Goal: Task Accomplishment & Management: Manage account settings

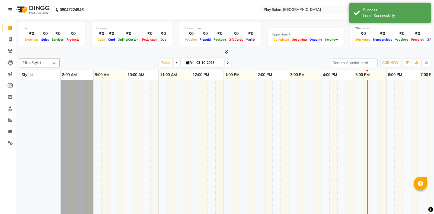
select select "en"
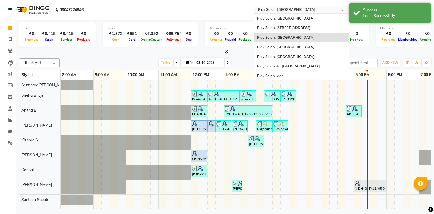
click at [272, 8] on input "text" at bounding box center [296, 10] width 79 height 5
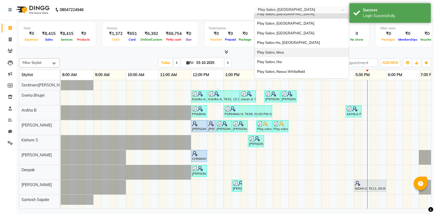
click at [278, 54] on span "Play Salon, Moa" at bounding box center [270, 52] width 27 height 4
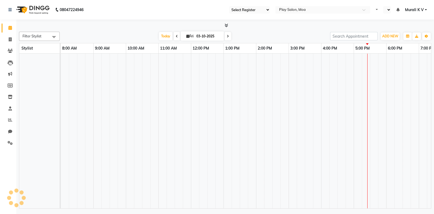
select select "93"
select select "en"
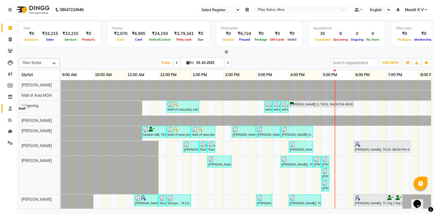
click at [8, 110] on icon at bounding box center [10, 109] width 4 height 4
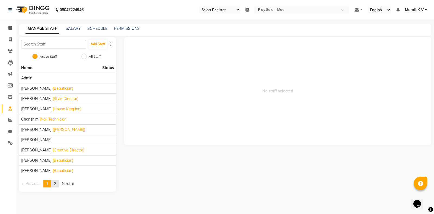
click at [59, 182] on link "page 2" at bounding box center [55, 183] width 8 height 7
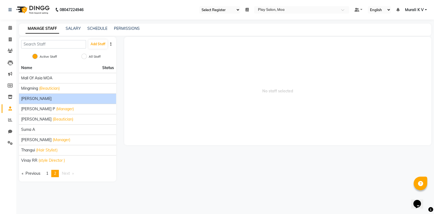
click at [52, 99] on span "Rahul Biswakarma" at bounding box center [36, 99] width 30 height 6
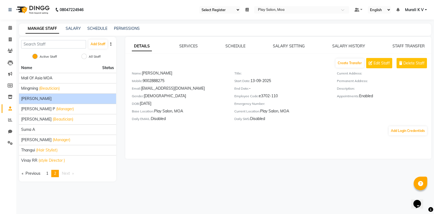
drag, startPoint x: 262, startPoint y: 97, endPoint x: 279, endPoint y: 97, distance: 17.4
click at [279, 97] on div "Employee Code: e3702-110" at bounding box center [281, 97] width 94 height 8
copy div "3702-110"
click at [47, 174] on link "page 1" at bounding box center [47, 173] width 8 height 7
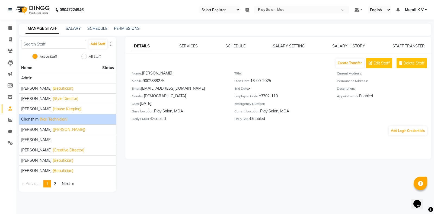
click at [43, 120] on span "(Nail Technician)" at bounding box center [54, 120] width 28 height 6
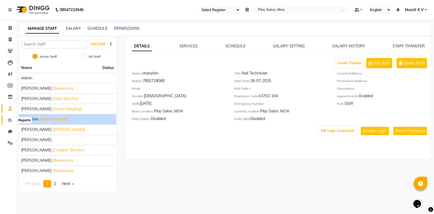
click at [11, 121] on icon at bounding box center [10, 120] width 4 height 4
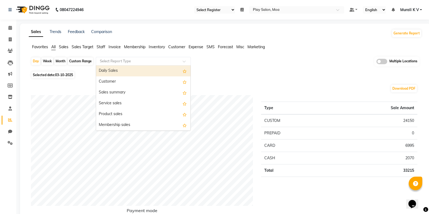
click at [155, 63] on input "text" at bounding box center [138, 61] width 78 height 5
type input "st"
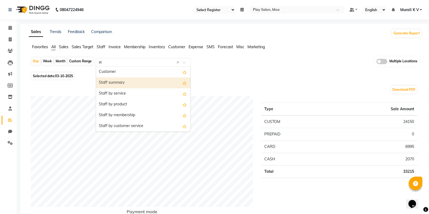
click at [135, 82] on div "Staff summary" at bounding box center [143, 83] width 94 height 11
select select "full_report"
select select "csv"
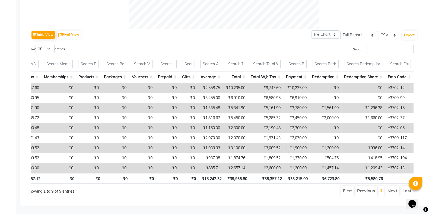
scroll to position [257, 0]
click at [394, 191] on li "Next" at bounding box center [392, 191] width 14 height 10
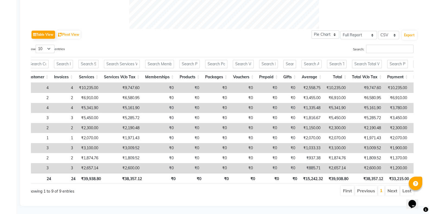
scroll to position [0, 46]
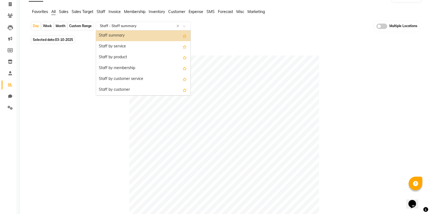
click at [141, 25] on input "text" at bounding box center [138, 25] width 78 height 5
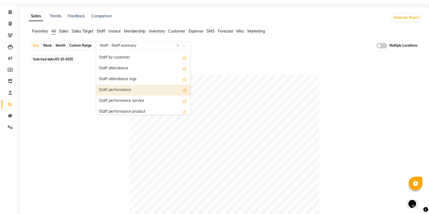
click at [130, 90] on div "Staff performance" at bounding box center [143, 90] width 94 height 11
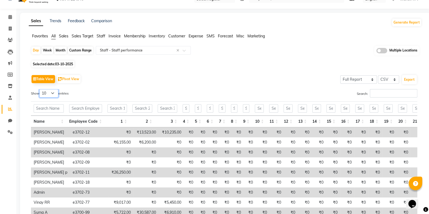
click at [52, 91] on select "10 25 50 100" at bounding box center [48, 93] width 19 height 8
select select "25"
click at [40, 89] on select "10 25 50 100" at bounding box center [48, 93] width 19 height 8
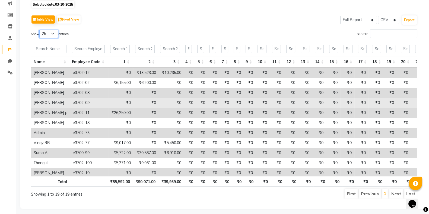
scroll to position [0, 0]
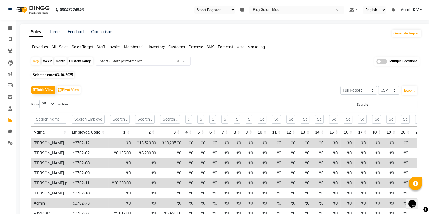
click at [64, 72] on span "Selected date: 03-10-2025" at bounding box center [52, 75] width 43 height 7
select select "10"
select select "2025"
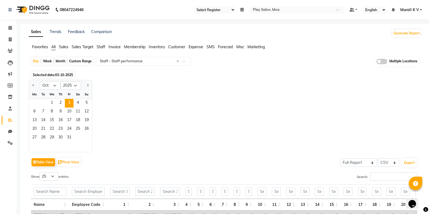
click at [61, 62] on div "Month" at bounding box center [60, 62] width 12 height 8
select select "10"
select select "2025"
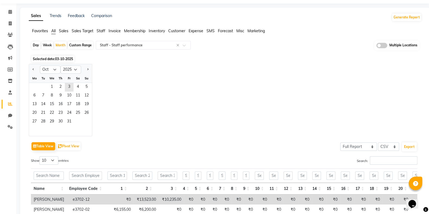
scroll to position [16, 0]
click at [31, 71] on button "Previous month" at bounding box center [33, 69] width 4 height 9
select select "9"
click at [50, 95] on span "10" at bounding box center [51, 96] width 9 height 9
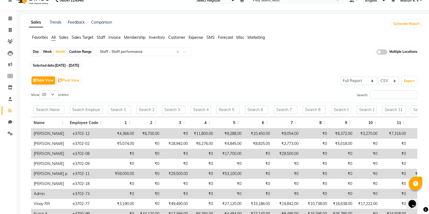
scroll to position [9, 0]
click at [52, 94] on select "10 25 50 100" at bounding box center [48, 95] width 19 height 8
select select "25"
click at [40, 91] on select "10 25 50 100" at bounding box center [48, 95] width 19 height 8
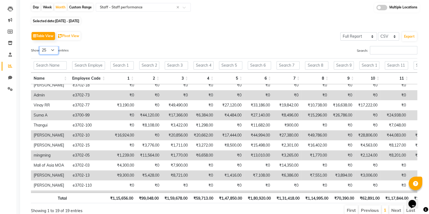
scroll to position [45, 0]
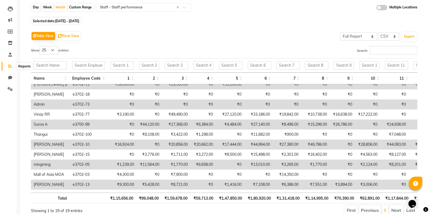
click at [8, 66] on icon at bounding box center [10, 66] width 4 height 4
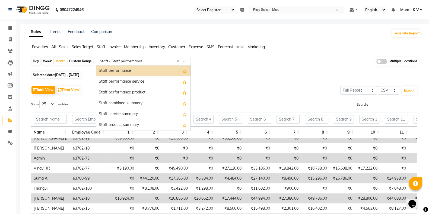
click at [131, 60] on input "text" at bounding box center [138, 61] width 78 height 5
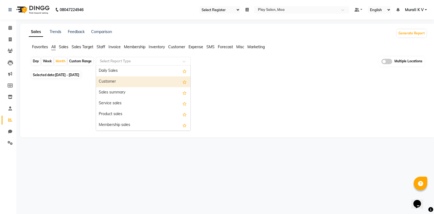
click at [165, 59] on input "text" at bounding box center [138, 61] width 78 height 5
click at [146, 59] on input "text" at bounding box center [138, 61] width 78 height 5
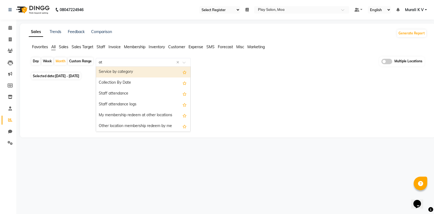
type input "att"
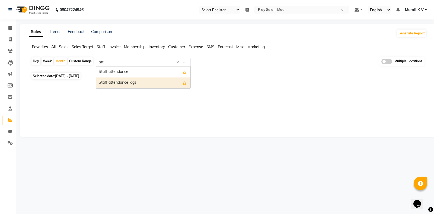
click at [134, 84] on div "Staff attendance logs" at bounding box center [143, 83] width 94 height 11
select select "full_report"
select select "csv"
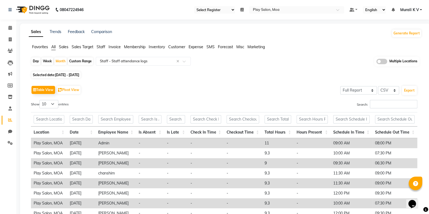
click at [36, 59] on div "Day" at bounding box center [35, 62] width 9 height 8
select select "9"
select select "2025"
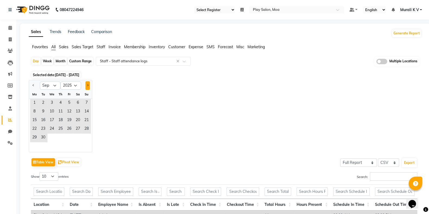
click at [87, 85] on span "Next month" at bounding box center [88, 85] width 2 height 2
select select "10"
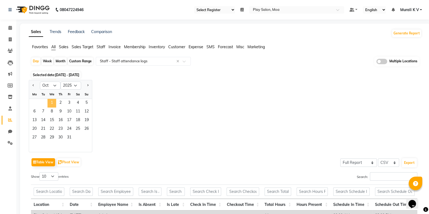
click at [54, 103] on span "1" at bounding box center [51, 103] width 9 height 9
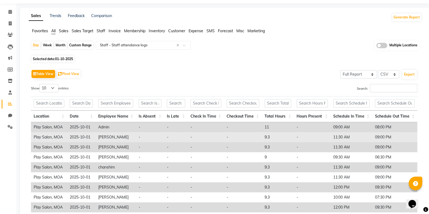
scroll to position [18, 0]
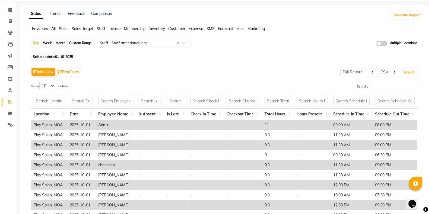
click at [62, 56] on span "01-10-2025" at bounding box center [64, 57] width 18 height 4
select select "10"
select select "2025"
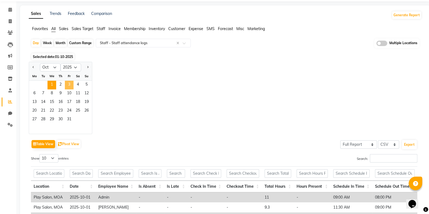
click at [70, 87] on span "3" at bounding box center [69, 85] width 9 height 9
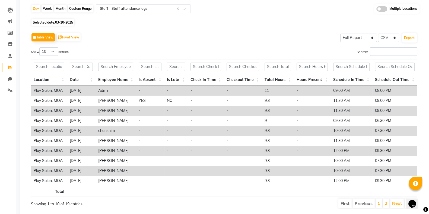
scroll to position [70, 0]
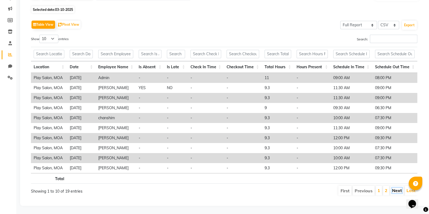
click at [395, 188] on link "Next" at bounding box center [397, 190] width 10 height 5
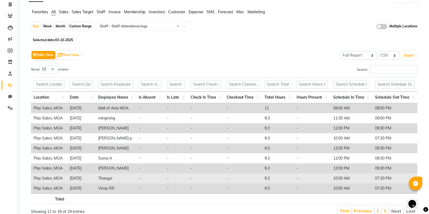
scroll to position [59, 0]
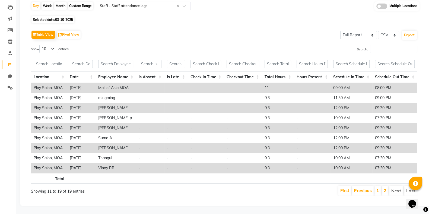
click at [395, 186] on li "Next" at bounding box center [396, 191] width 14 height 10
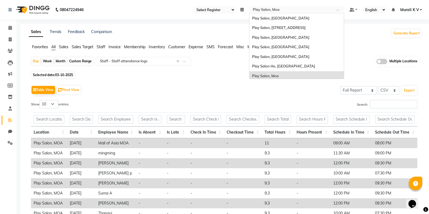
scroll to position [41, 0]
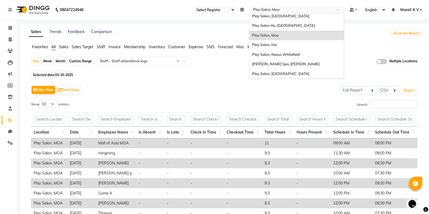
click at [284, 12] on input "text" at bounding box center [291, 10] width 79 height 5
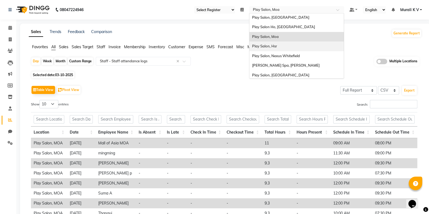
scroll to position [40, 0]
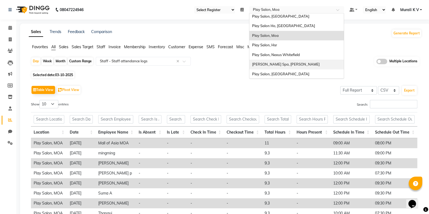
click at [294, 66] on span "Shea Spa, Madhava Nagar" at bounding box center [286, 64] width 68 height 4
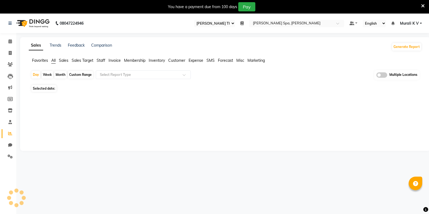
select select "100"
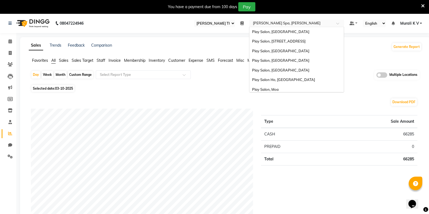
click at [291, 22] on input "text" at bounding box center [291, 23] width 79 height 5
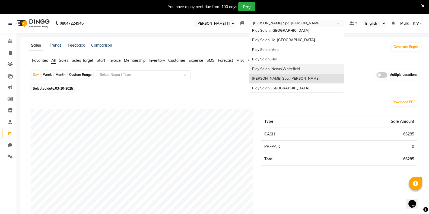
scroll to position [41, 0]
click at [289, 88] on div "Play Salon, [GEOGRAPHIC_DATA]" at bounding box center [296, 88] width 94 height 10
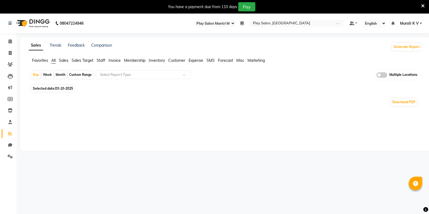
select select "89"
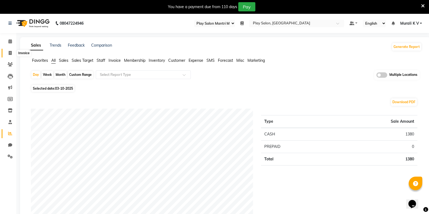
click at [9, 53] on icon at bounding box center [10, 53] width 3 height 4
select select "service"
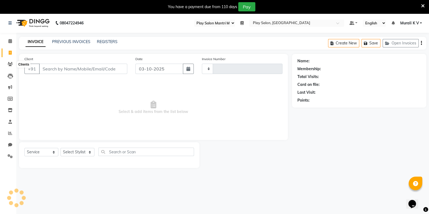
scroll to position [13, 0]
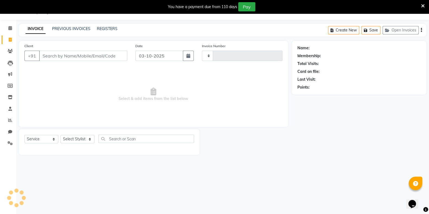
type input "2042"
select select "8352"
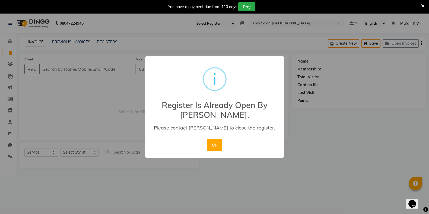
scroll to position [0, 0]
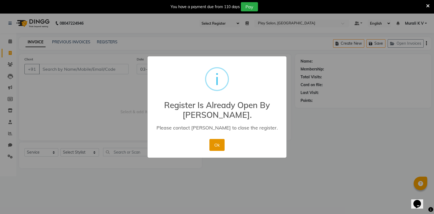
click at [217, 143] on button "Ok" at bounding box center [216, 145] width 15 height 12
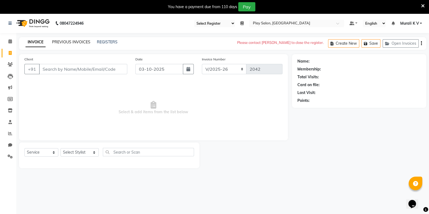
click at [84, 43] on link "PREVIOUS INVOICES" at bounding box center [71, 42] width 38 height 5
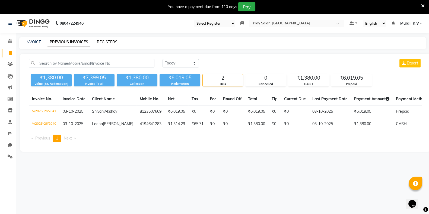
click at [108, 40] on link "REGISTERS" at bounding box center [107, 42] width 21 height 5
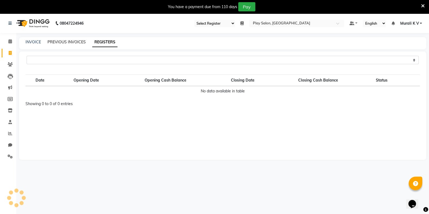
select select "89"
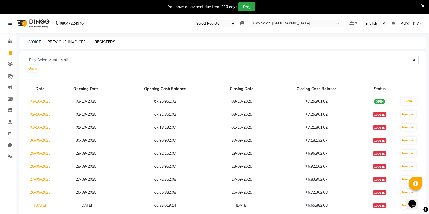
click at [67, 43] on link "PREVIOUS INVOICES" at bounding box center [66, 42] width 38 height 5
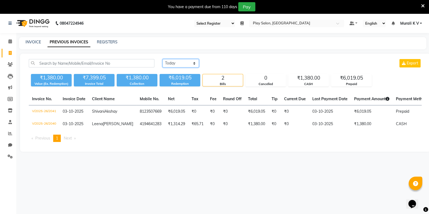
click at [177, 62] on select "[DATE] [DATE] Custom Range" at bounding box center [181, 63] width 36 height 8
select select "[DATE]"
click at [163, 59] on select "[DATE] [DATE] Custom Range" at bounding box center [181, 63] width 36 height 8
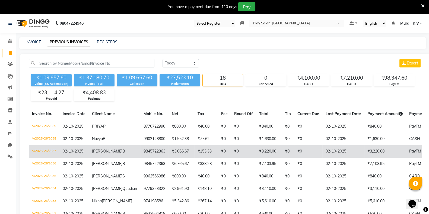
click at [52, 149] on td "V/2025-26/2037" at bounding box center [44, 151] width 31 height 12
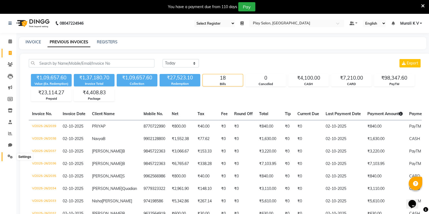
click at [7, 160] on span at bounding box center [9, 157] width 9 height 6
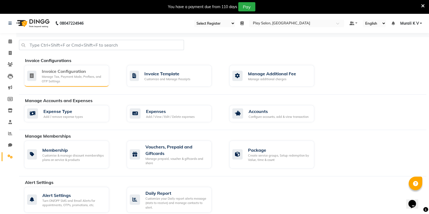
click at [60, 75] on div "Manage Tax, Payment Mode, Prefixes, and OTP Settings" at bounding box center [73, 79] width 63 height 9
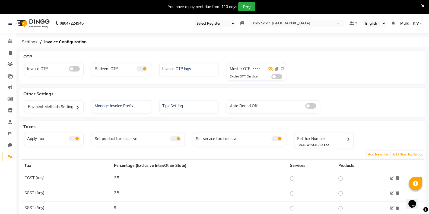
click at [270, 68] on icon at bounding box center [270, 69] width 5 height 4
click at [270, 68] on icon at bounding box center [271, 69] width 4 height 4
click at [271, 68] on icon at bounding box center [270, 69] width 5 height 4
click at [271, 68] on icon at bounding box center [271, 69] width 4 height 4
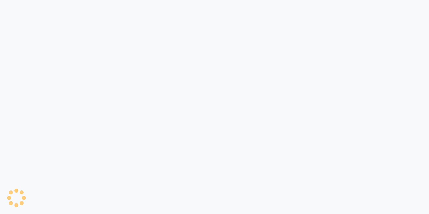
select select "89"
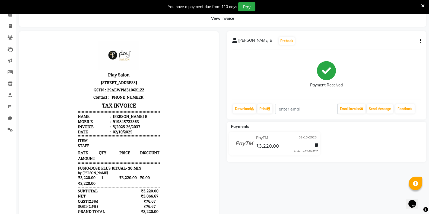
scroll to position [26, 0]
click at [421, 40] on div "[PERSON_NAME] B Prebook Payment Received Download Print Email Invoice Send Mess…" at bounding box center [327, 76] width 200 height 88
click at [419, 43] on button "button" at bounding box center [419, 42] width 3 height 6
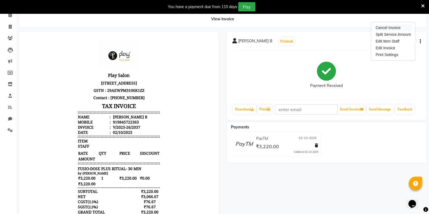
click at [399, 28] on div "Cancel Invoice" at bounding box center [392, 27] width 37 height 7
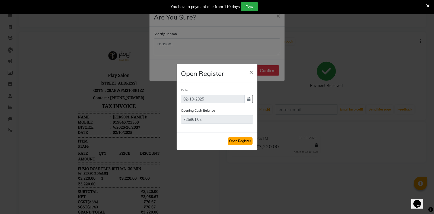
click at [240, 144] on button "Open Register" at bounding box center [240, 142] width 25 height 8
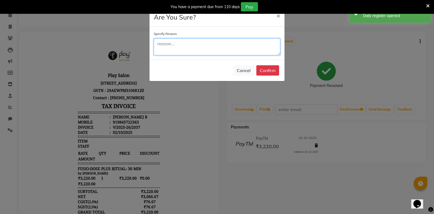
click at [224, 49] on textarea at bounding box center [217, 47] width 126 height 17
drag, startPoint x: 186, startPoint y: 46, endPoint x: 155, endPoint y: 48, distance: 31.3
click at [155, 48] on textarea "Double Billing" at bounding box center [217, 47] width 126 height 17
drag, startPoint x: 166, startPoint y: 44, endPoint x: 155, endPoint y: 46, distance: 11.7
click at [155, 46] on textarea "Sold package redemption but closed wrongly by UPI" at bounding box center [217, 47] width 126 height 17
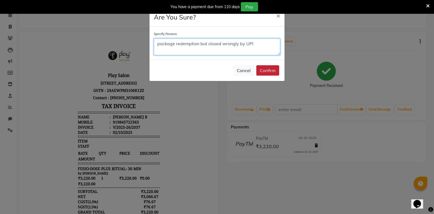
type textarea "package redemption but closed wrongly by UPI"
click at [269, 72] on button "Confirm" at bounding box center [267, 70] width 23 height 10
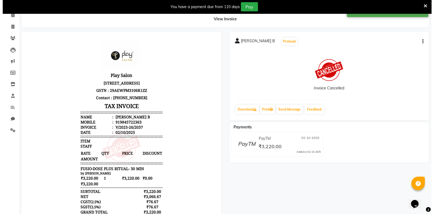
scroll to position [0, 0]
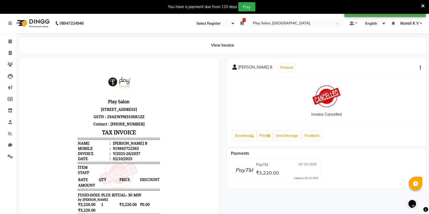
click at [241, 24] on icon at bounding box center [241, 23] width 3 height 4
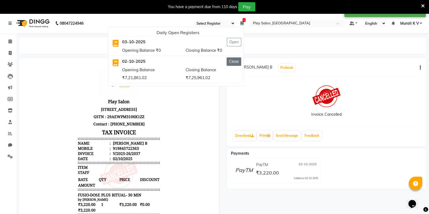
click at [236, 61] on button "Close" at bounding box center [234, 62] width 15 height 8
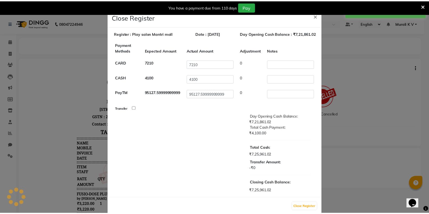
scroll to position [9, 0]
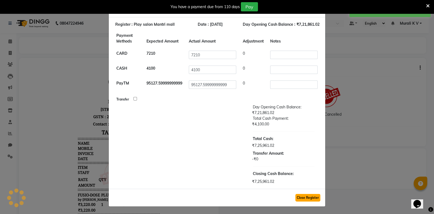
click at [305, 200] on button "Close Register" at bounding box center [307, 198] width 25 height 8
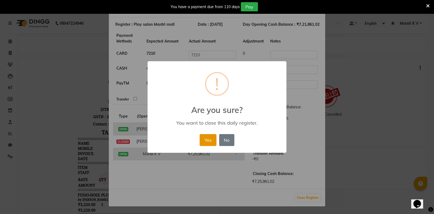
click at [209, 141] on button "Yes" at bounding box center [208, 140] width 17 height 12
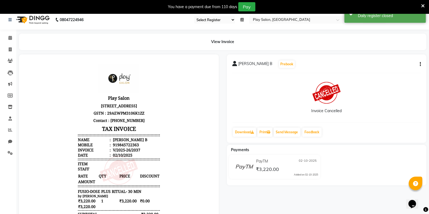
scroll to position [0, 0]
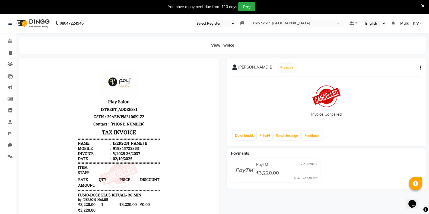
click at [421, 5] on icon at bounding box center [423, 6] width 4 height 5
